Goal: Task Accomplishment & Management: Complete application form

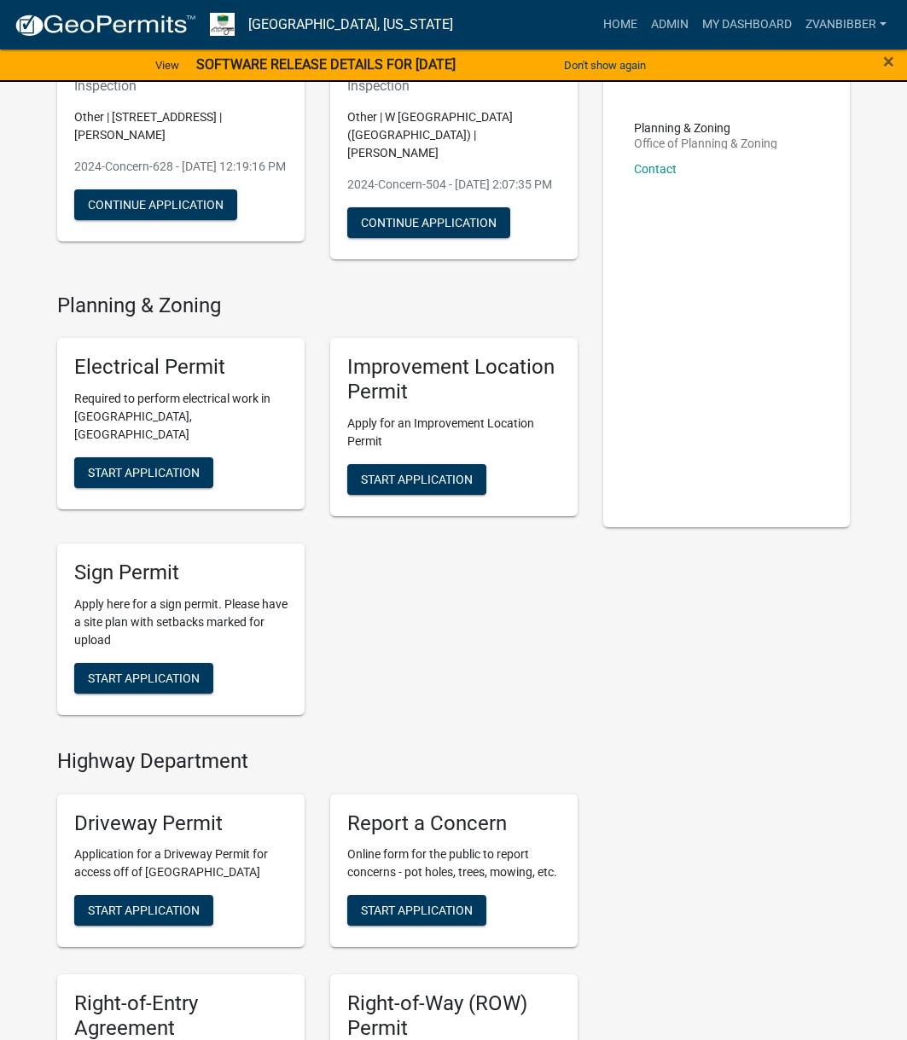
scroll to position [426, 0]
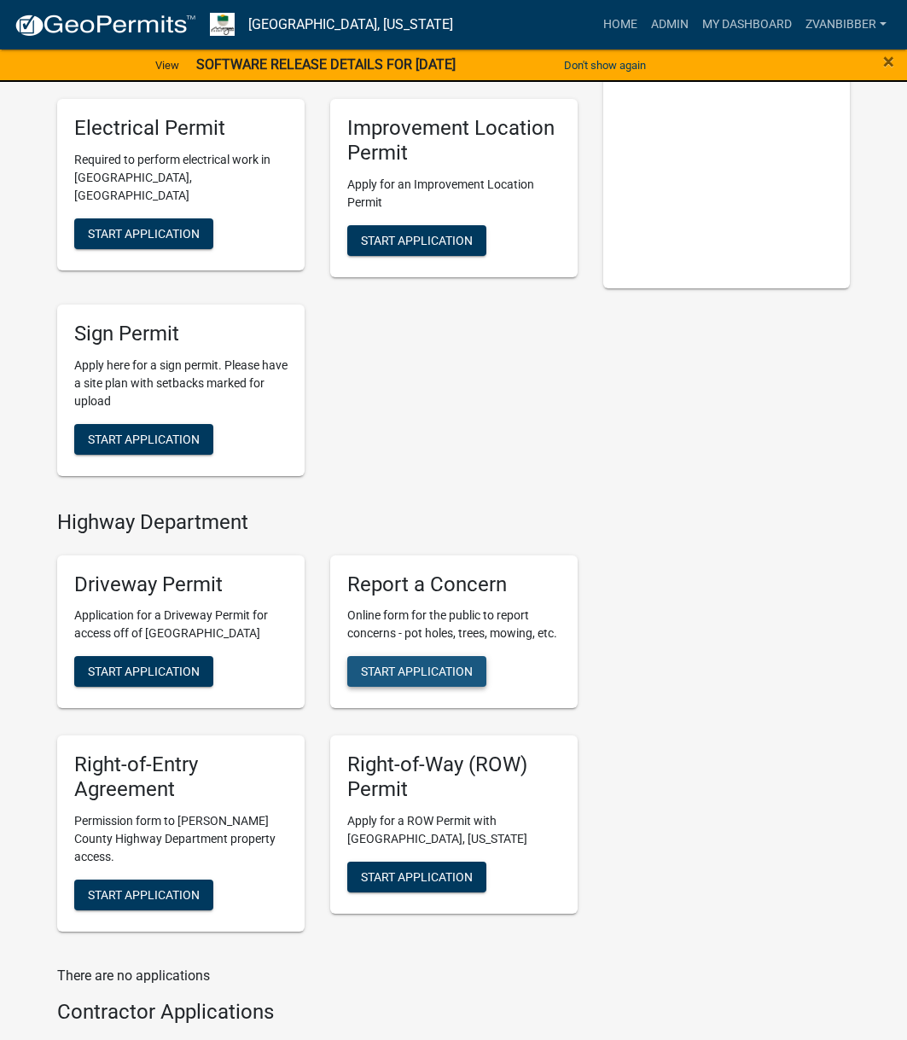
click at [430, 677] on span "Start Application" at bounding box center [417, 671] width 112 height 14
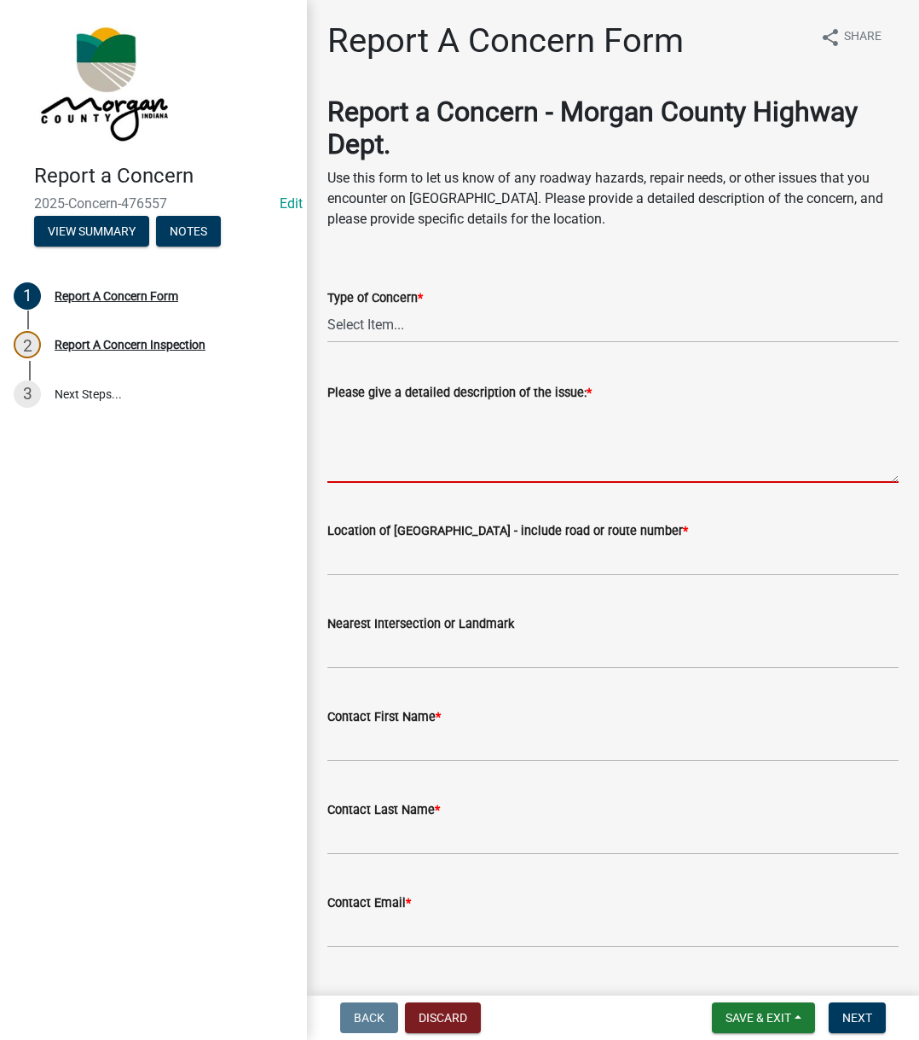
click at [453, 441] on textarea "Please give a detailed description of the issue: *" at bounding box center [612, 443] width 571 height 80
paste textarea "Reported that during an accident, the road sign was knocked over for Vet Ln, an…"
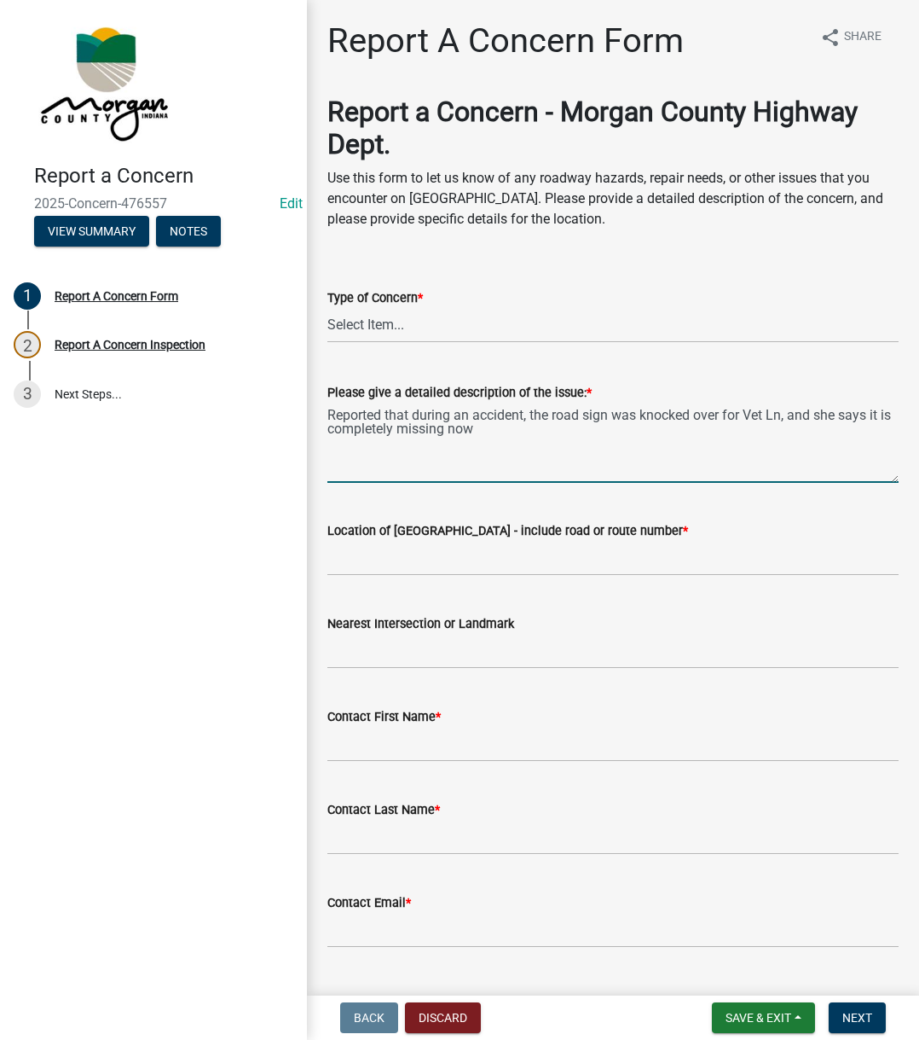
type textarea "Reported that during an accident, the road sign was knocked over for Vet Ln, an…"
click at [452, 328] on select "Select Item... Pot Hole Patching Ditch Tree Sign Mowing Culvert Other" at bounding box center [612, 325] width 571 height 35
click at [327, 308] on select "Select Item... Pot Hole Patching Ditch Tree Sign Mowing Culvert Other" at bounding box center [612, 325] width 571 height 35
select select "ae45dafc-71fa-4eb1-9c8e-c75b19ef8934"
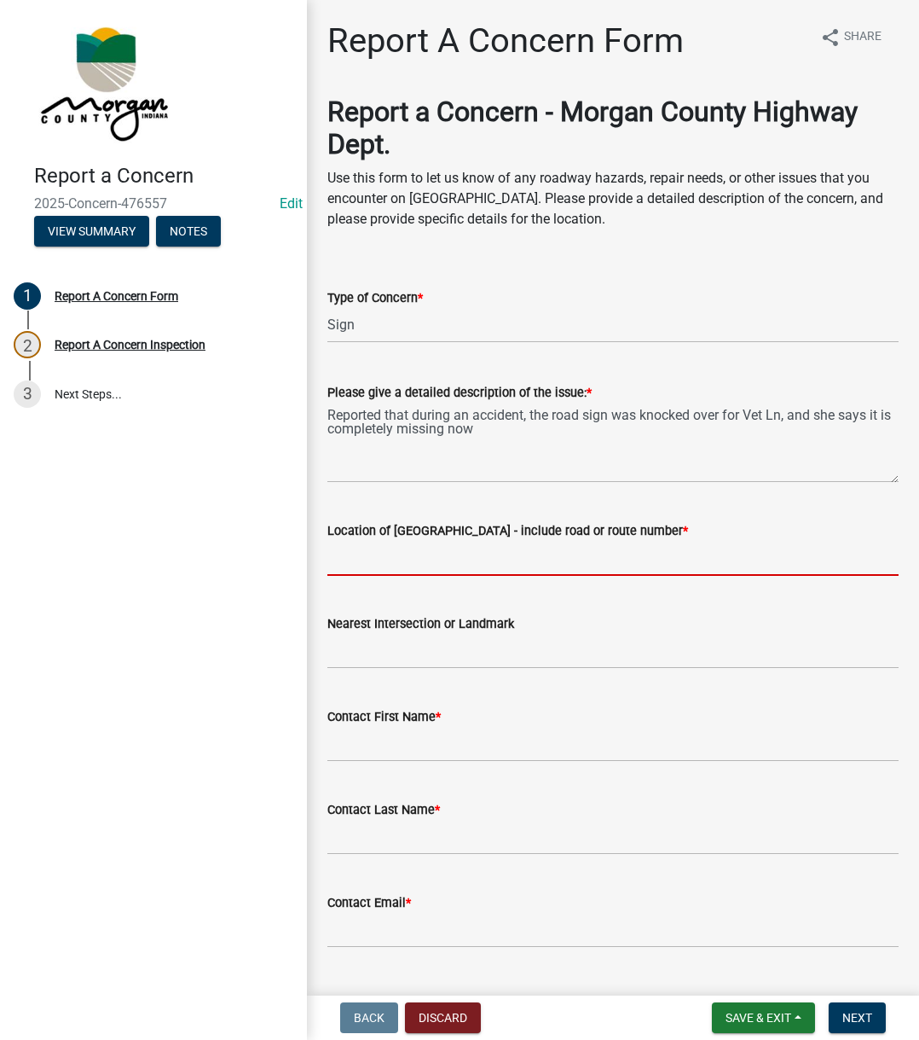
click at [404, 559] on input "Location of [GEOGRAPHIC_DATA] - include road or route number *" at bounding box center [612, 558] width 571 height 35
type input "Vet Ln"
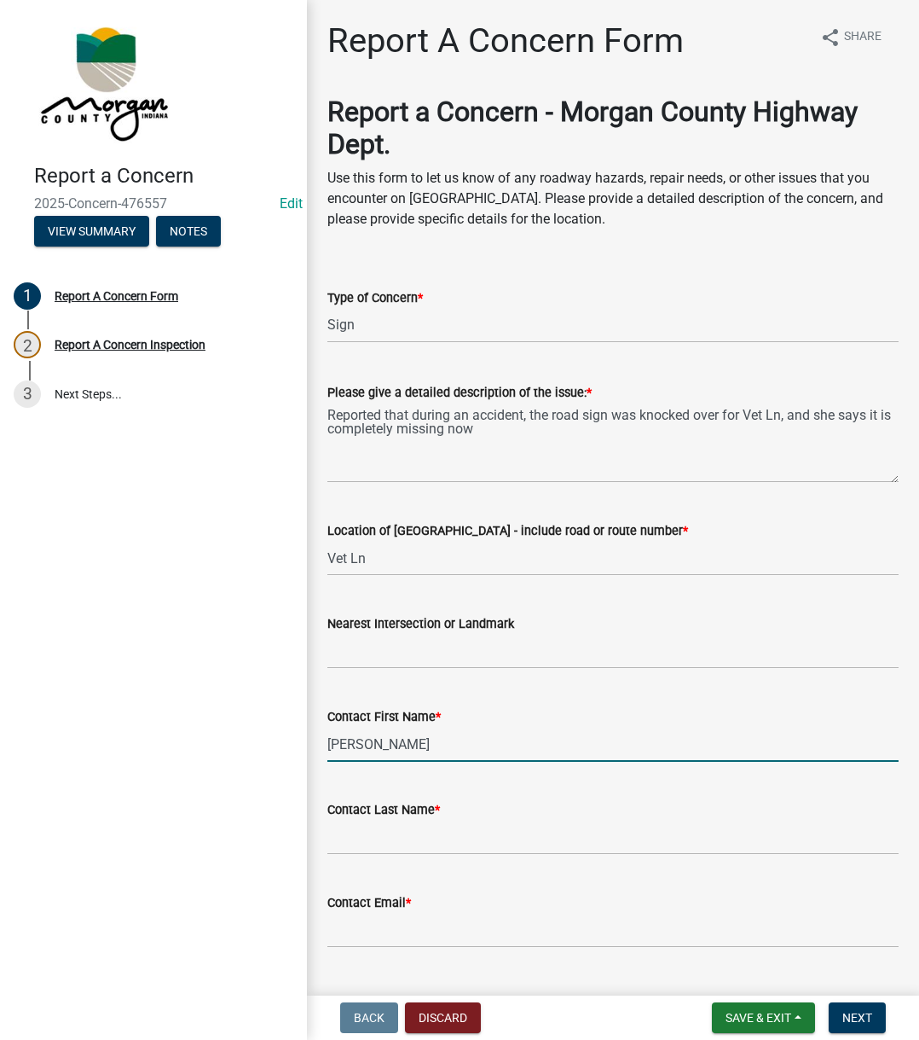
type input "[PERSON_NAME]"
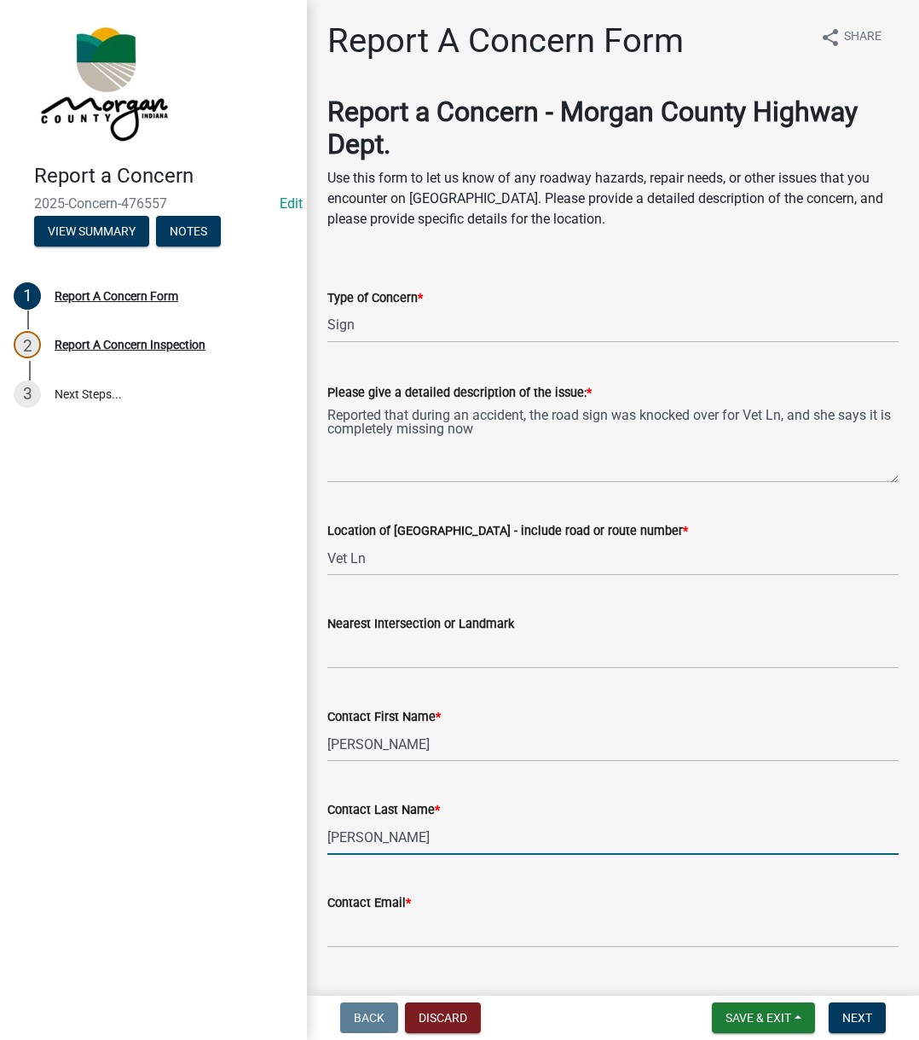
type input "[PERSON_NAME]"
type input "[EMAIL_ADDRESS][DOMAIN_NAME]"
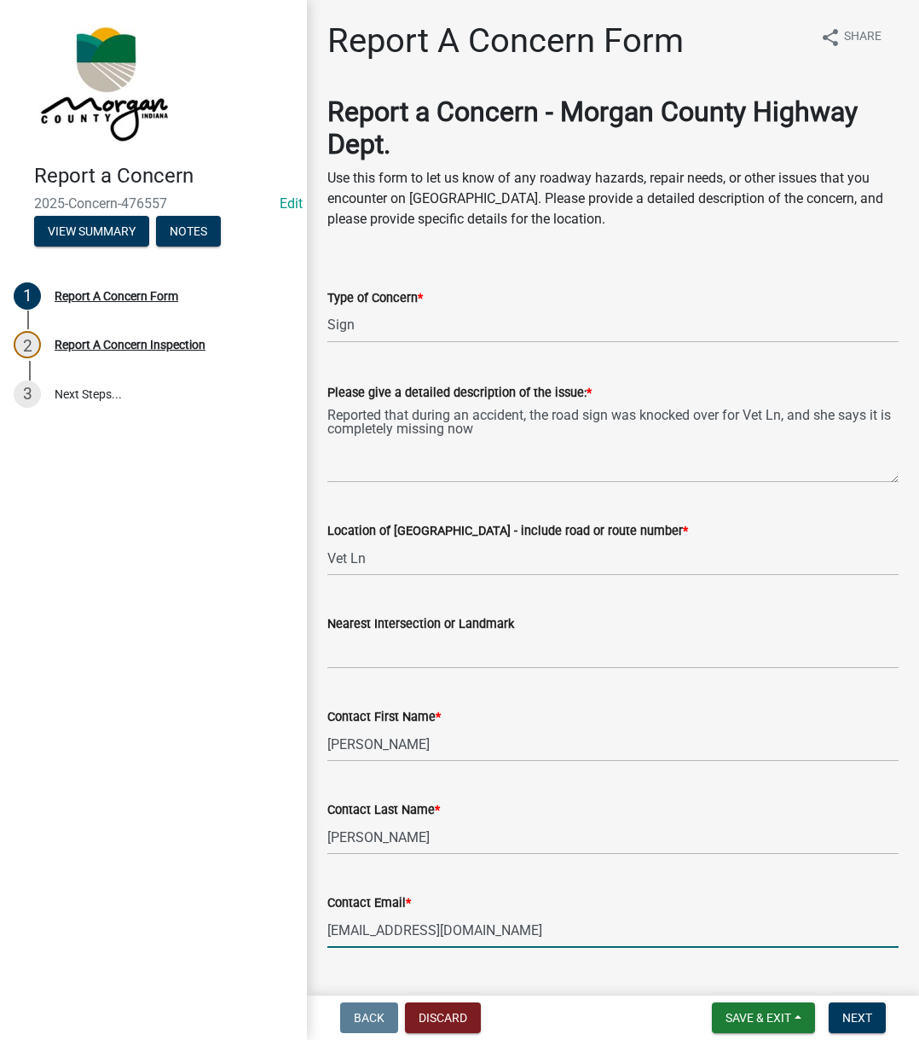
scroll to position [292, 0]
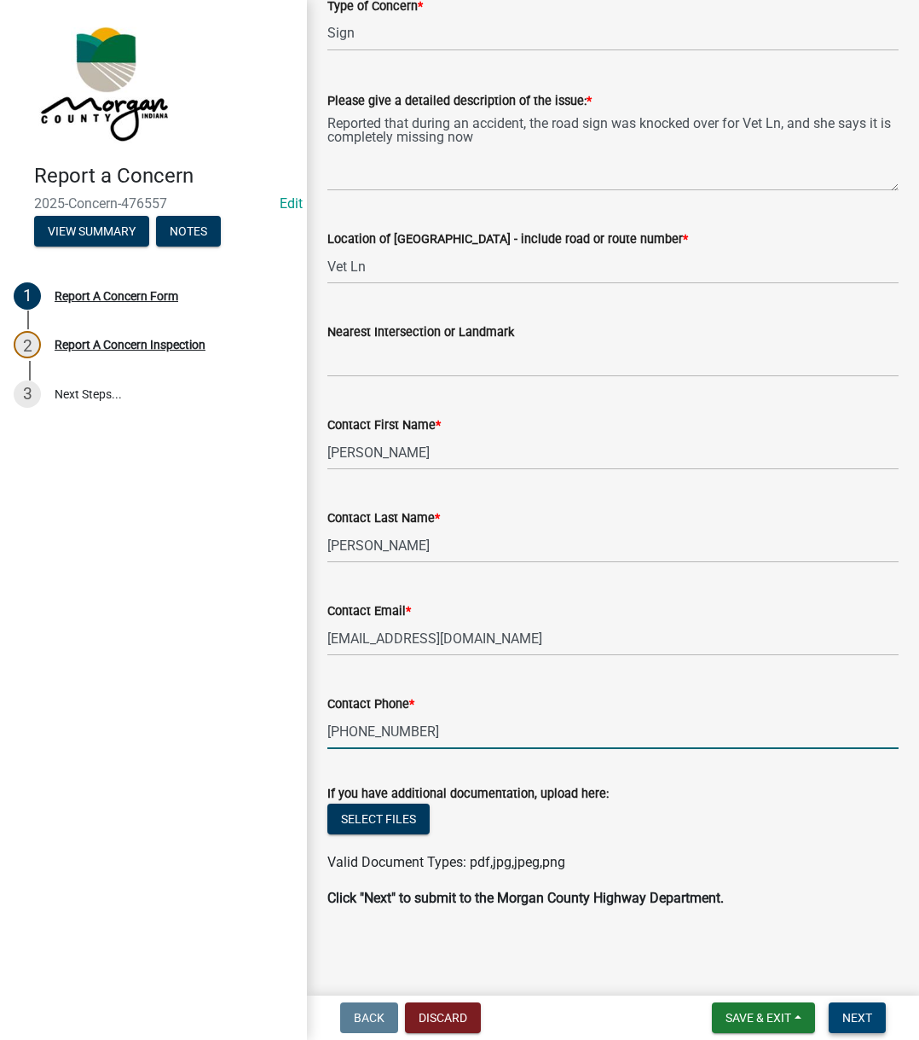
type input "[PHONE_NUMBER]"
click at [867, 1008] on button "Next" at bounding box center [857, 1017] width 57 height 31
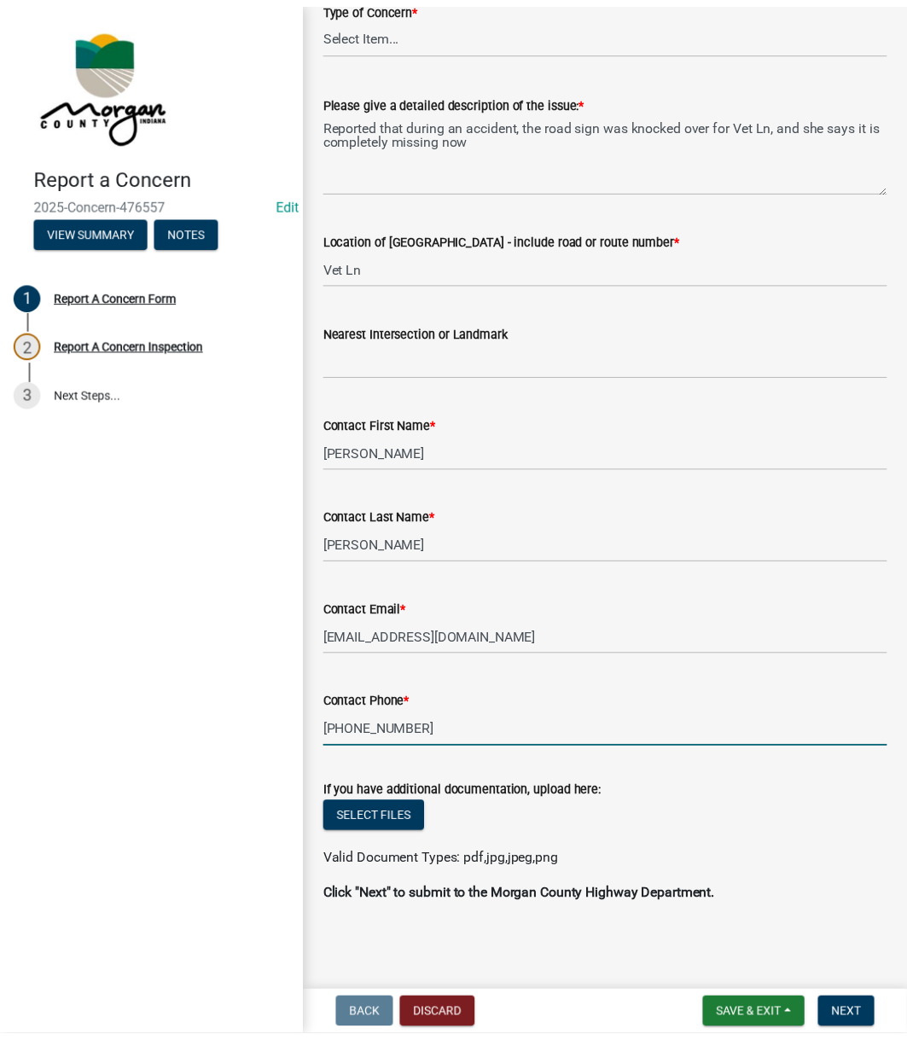
scroll to position [0, 0]
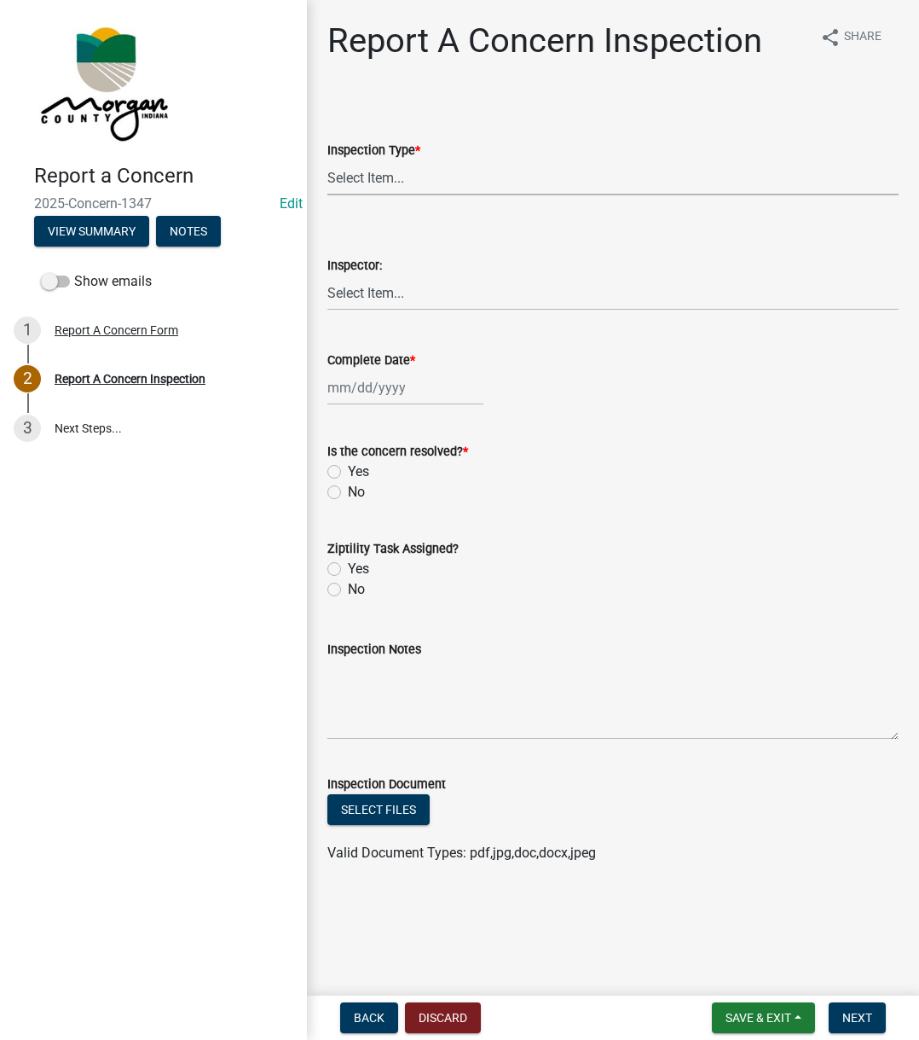
click at [508, 184] on select "Select Item... Pot Hole Patching Ditch Tree Sign Mowing Culvert Other" at bounding box center [612, 177] width 571 height 35
click at [327, 160] on select "Select Item... Pot Hole Patching Ditch Tree Sign Mowing Culvert Other" at bounding box center [612, 177] width 571 height 35
select select "ae45dafc-71fa-4eb1-9c8e-c75b19ef8934"
click at [386, 278] on select "Select Item... [PERSON_NAME] [PERSON_NAME] [PERSON_NAME] [PERSON_NAME] [PERSON_…" at bounding box center [612, 292] width 571 height 35
click at [327, 275] on select "Select Item... [PERSON_NAME] [PERSON_NAME] [PERSON_NAME] [PERSON_NAME] [PERSON_…" at bounding box center [612, 292] width 571 height 35
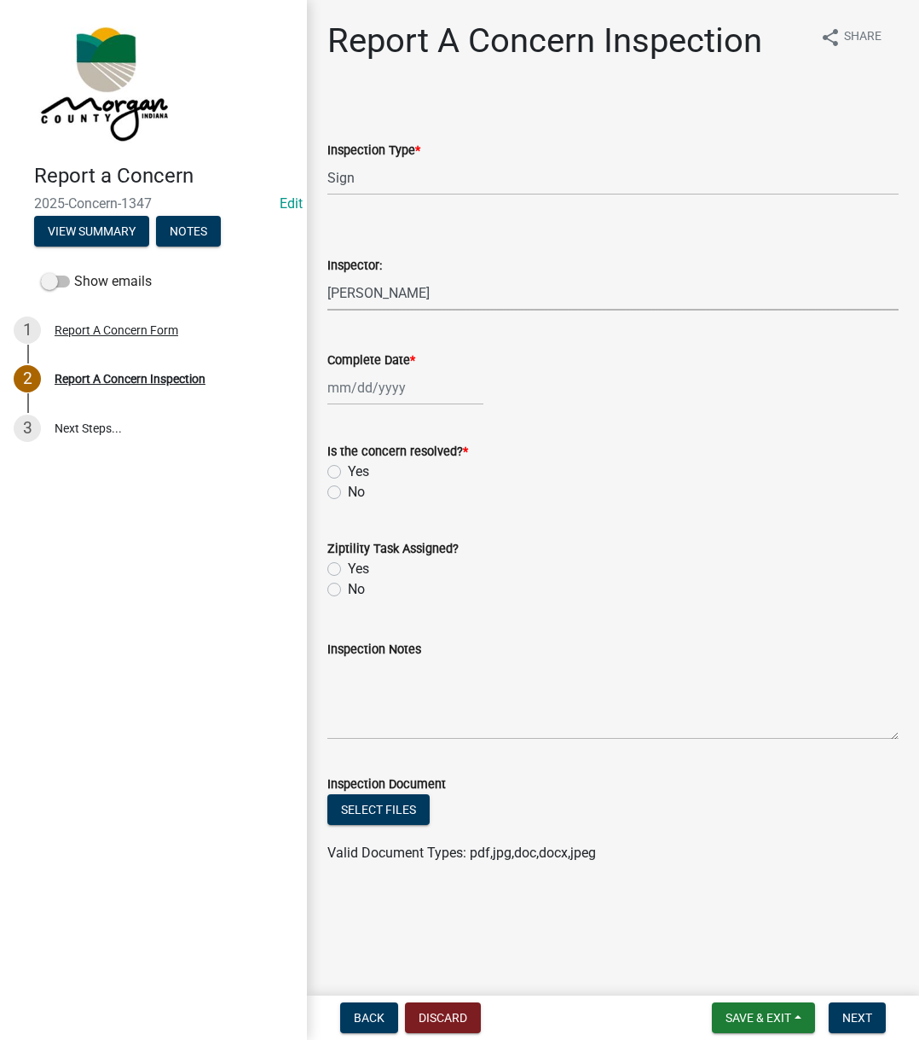
select select "742eb044-fc58-4034-b35e-1550e746fcda"
select select "9"
select select "2025"
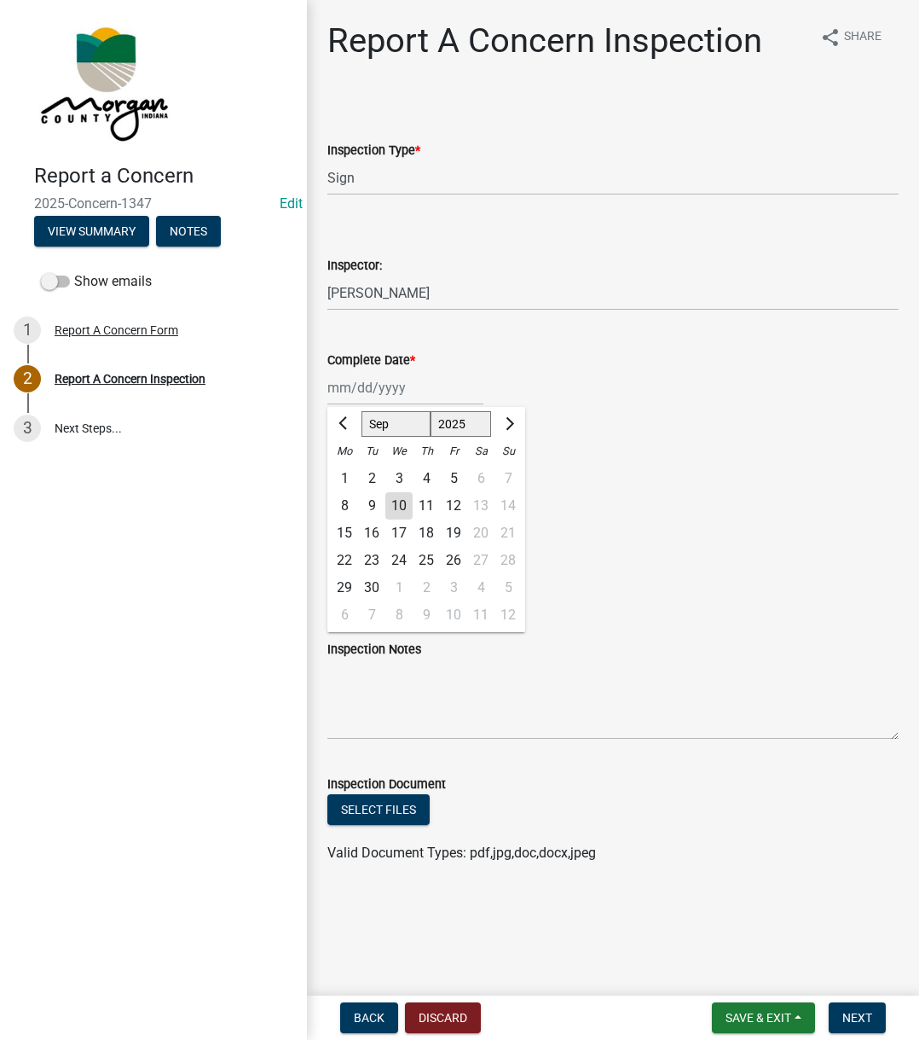
click at [380, 398] on div "[PERSON_NAME] Feb Mar Apr [PERSON_NAME][DATE] Oct Nov [DATE] 1526 1527 1528 152…" at bounding box center [405, 387] width 156 height 35
click at [399, 507] on div "10" at bounding box center [398, 505] width 27 height 27
type input "[DATE]"
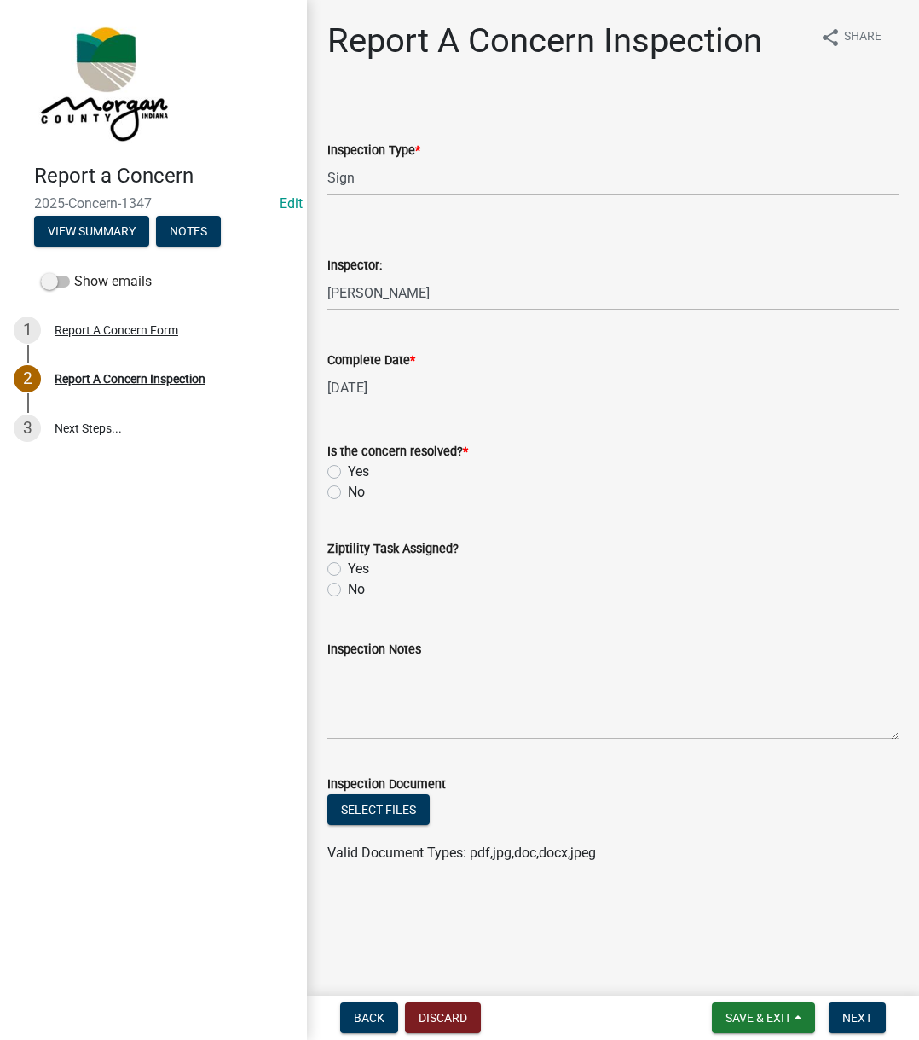
drag, startPoint x: 332, startPoint y: 470, endPoint x: 338, endPoint y: 530, distance: 60.8
click at [348, 471] on label "Yes" at bounding box center [358, 471] width 21 height 20
click at [348, 471] on input "Yes" at bounding box center [353, 466] width 11 height 11
radio input "true"
click at [348, 564] on label "Yes" at bounding box center [358, 569] width 21 height 20
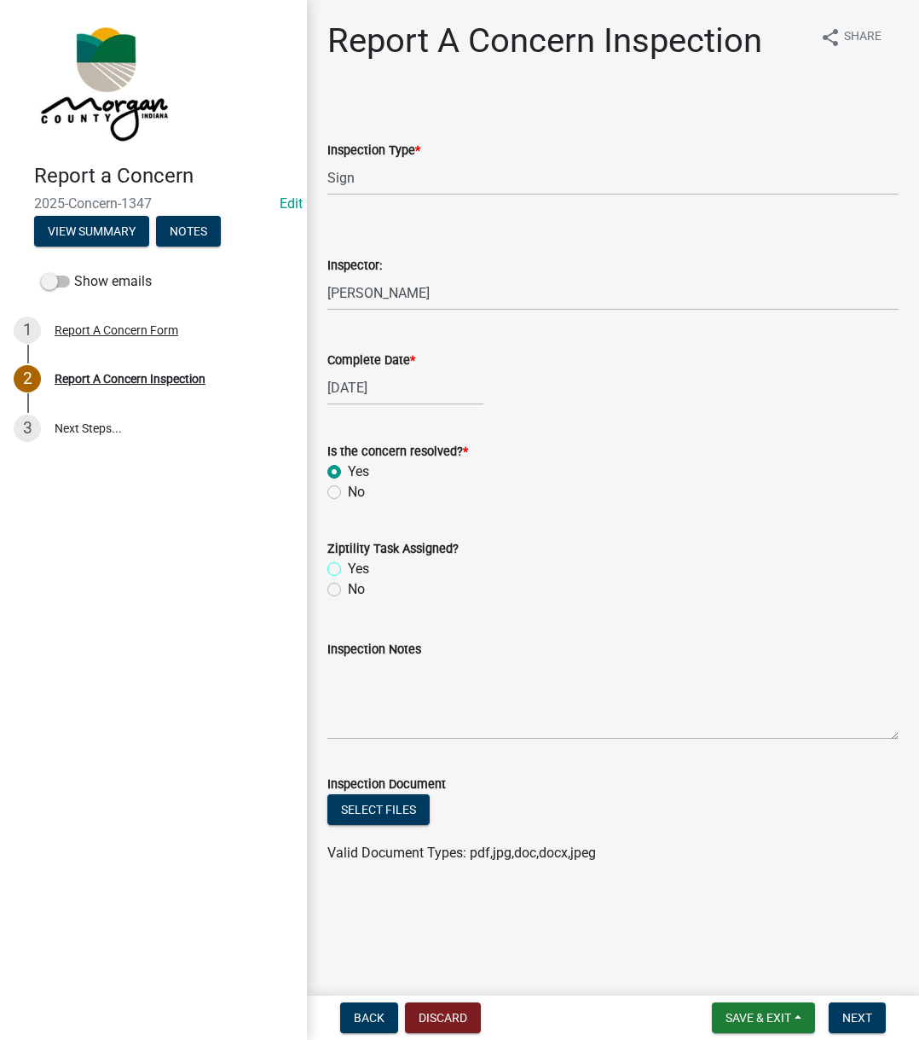
click at [348, 564] on input "Yes" at bounding box center [353, 564] width 11 height 11
radio input "true"
click at [352, 692] on textarea "Inspection Notes" at bounding box center [612, 699] width 571 height 80
type textarea "Sent to Bill"
click at [858, 1005] on button "Next" at bounding box center [857, 1017] width 57 height 31
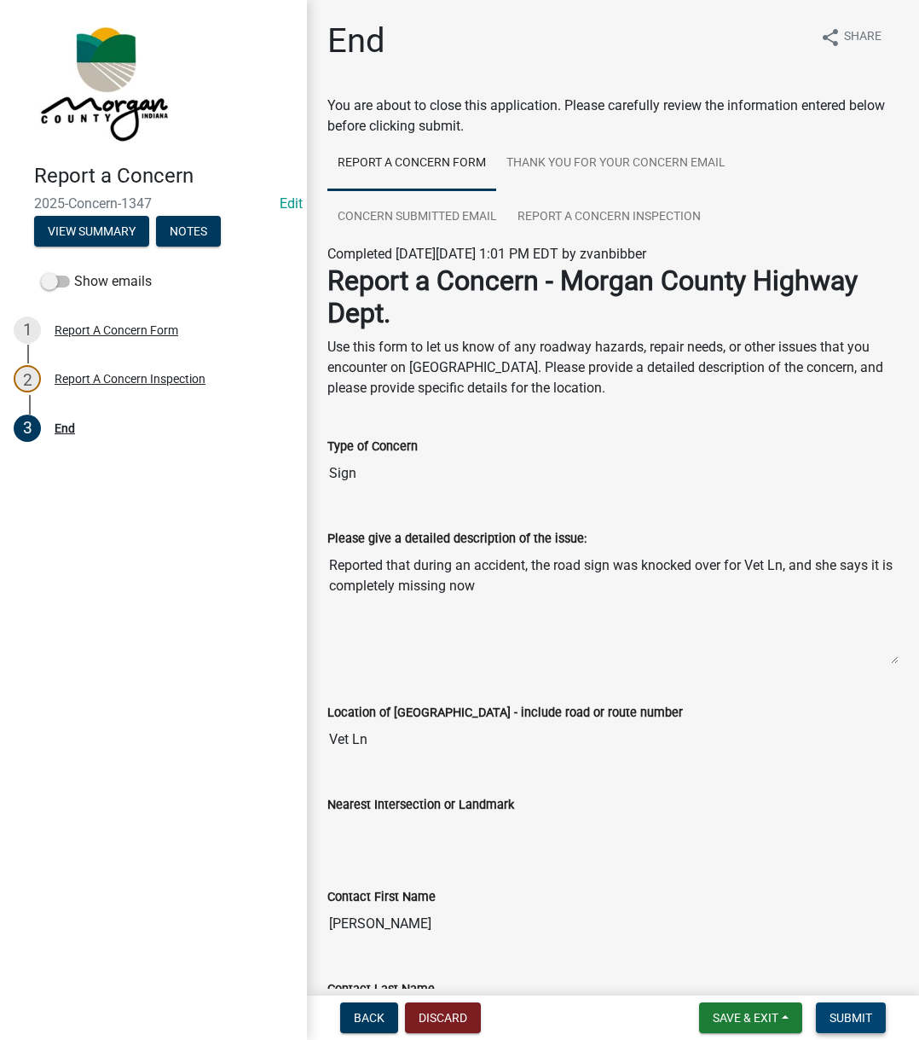
click at [858, 1005] on button "Submit" at bounding box center [851, 1017] width 70 height 31
